Goal: Transaction & Acquisition: Purchase product/service

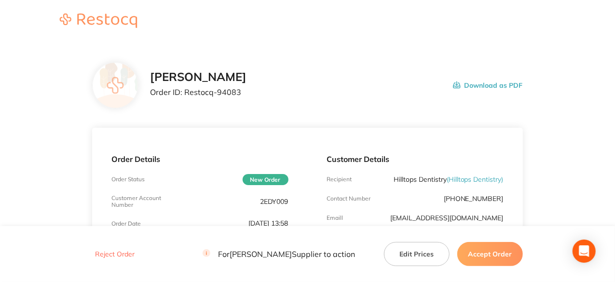
click at [503, 254] on button "Accept Order" at bounding box center [490, 254] width 66 height 24
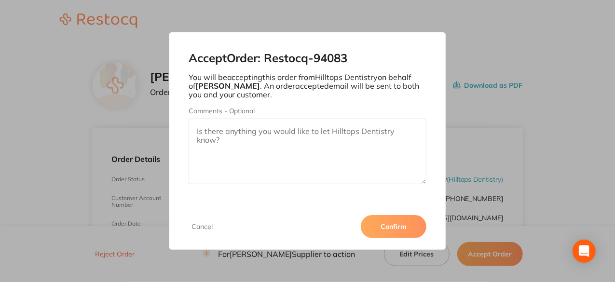
click at [388, 228] on button "Confirm" at bounding box center [394, 226] width 66 height 23
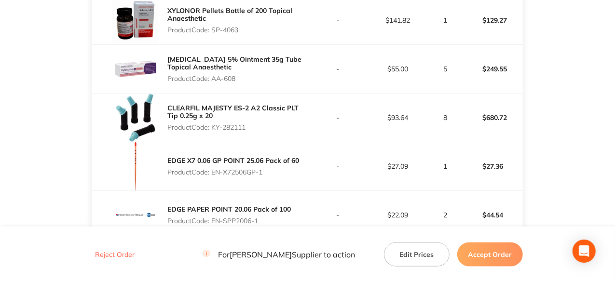
scroll to position [483, 0]
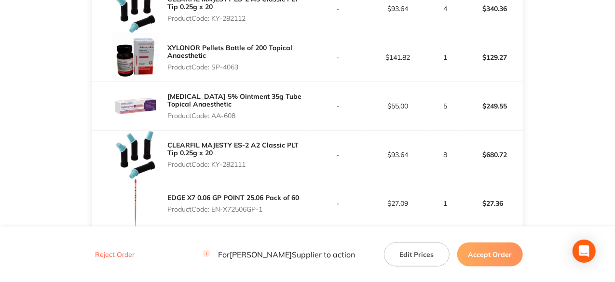
scroll to position [724, 0]
